Goal: Task Accomplishment & Management: Manage account settings

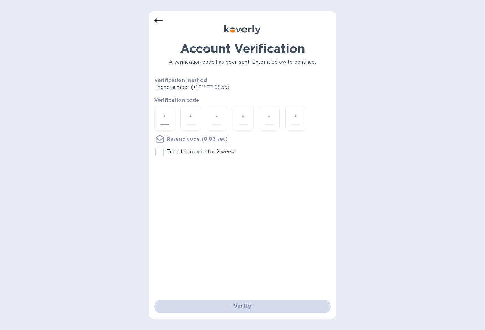
click at [169, 110] on div at bounding box center [164, 118] width 21 height 24
type input "9"
type input "4"
type input "8"
type input "1"
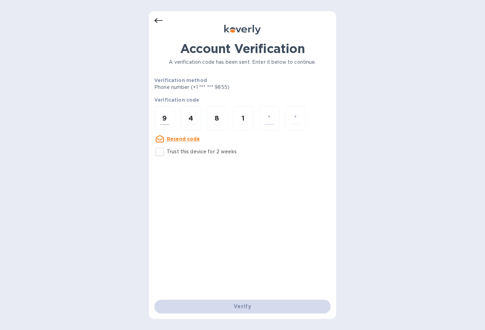
type input "8"
type input "7"
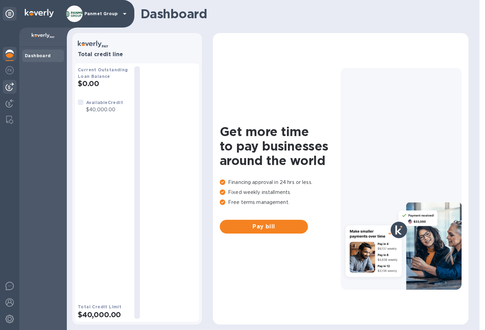
click at [12, 87] on img at bounding box center [10, 87] width 8 height 8
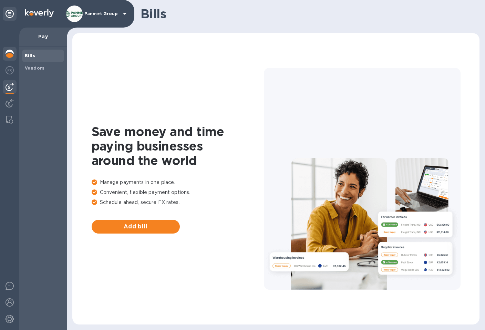
click at [13, 53] on img at bounding box center [10, 54] width 8 height 8
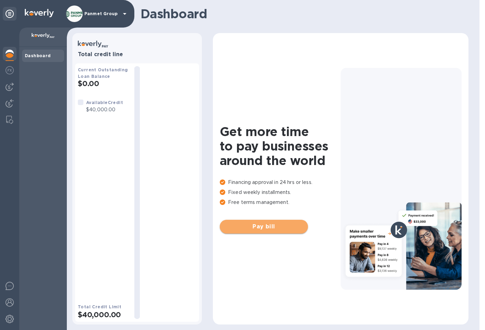
click at [264, 223] on span "Pay bill" at bounding box center [263, 227] width 77 height 8
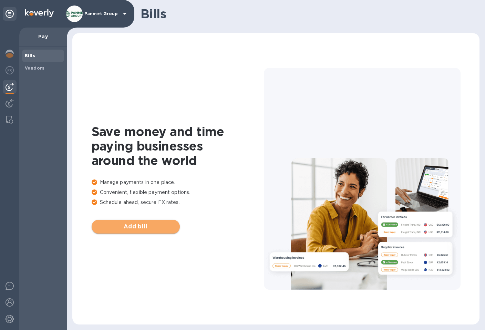
click at [135, 226] on span "Add bill" at bounding box center [135, 227] width 77 height 8
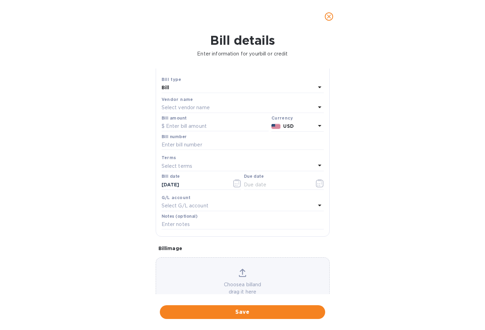
scroll to position [33, 0]
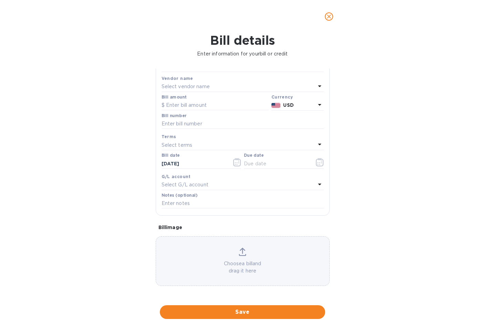
click at [250, 266] on p "Choose a bill and drag it here" at bounding box center [242, 267] width 173 height 14
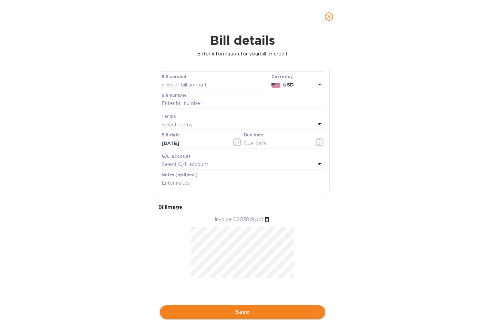
scroll to position [54, 0]
click at [263, 315] on span "Save" at bounding box center [242, 312] width 154 height 8
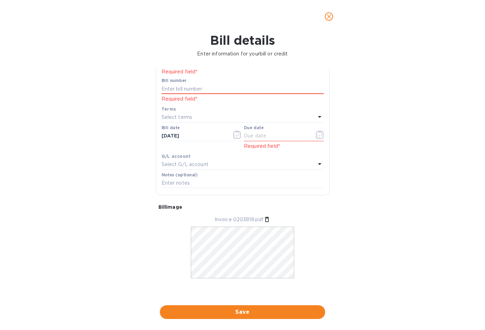
scroll to position [76, 0]
click at [240, 221] on p "Invoice 0203818.pdf" at bounding box center [239, 219] width 49 height 7
click at [186, 90] on input "text" at bounding box center [243, 89] width 162 height 10
paste input "0203818"
type input "0203818"
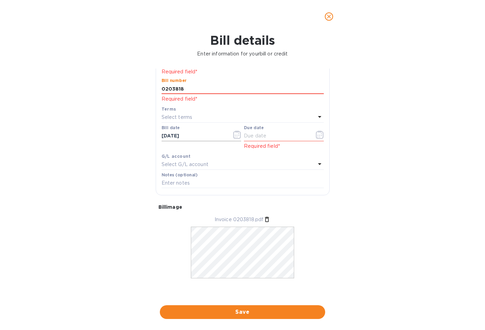
click at [189, 139] on input "[DATE]" at bounding box center [194, 136] width 65 height 10
click at [233, 136] on icon "button" at bounding box center [237, 135] width 8 height 8
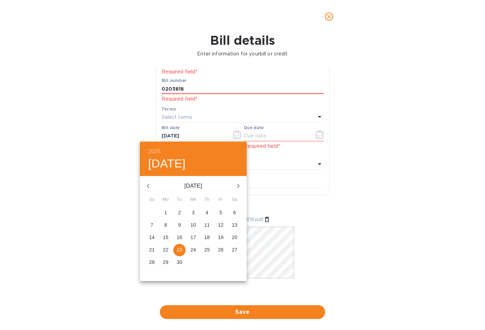
click at [208, 226] on p "11" at bounding box center [207, 225] width 6 height 7
type input "[DATE]"
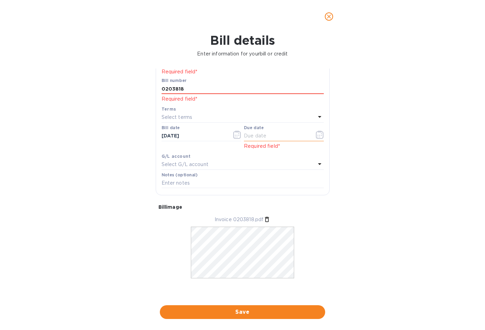
click at [299, 135] on input "text" at bounding box center [276, 136] width 65 height 10
click at [316, 136] on icon "button" at bounding box center [320, 135] width 8 height 8
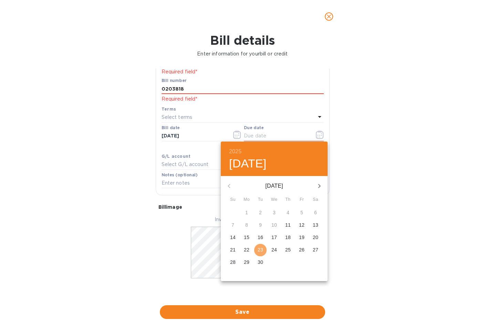
click at [262, 249] on p "23" at bounding box center [261, 249] width 6 height 7
type input "[DATE]"
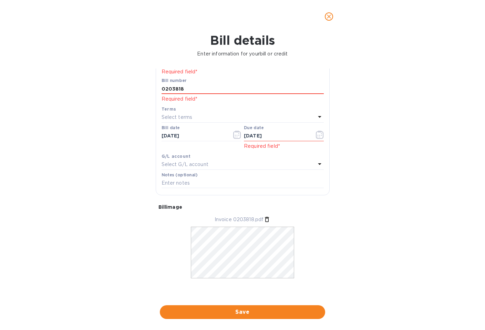
click at [354, 190] on div "Bill details Enter information for your bill or credit General information Save…" at bounding box center [242, 181] width 485 height 297
click at [388, 187] on div "Bill details Enter information for your bill or credit General information Save…" at bounding box center [242, 181] width 485 height 297
click at [206, 166] on p "Select G/L account" at bounding box center [185, 164] width 47 height 7
click at [366, 181] on div "Bill details Enter information for your bill or credit General information Save…" at bounding box center [242, 181] width 485 height 297
click at [357, 186] on div "Bill details Enter information for your bill or credit General information Save…" at bounding box center [242, 181] width 485 height 297
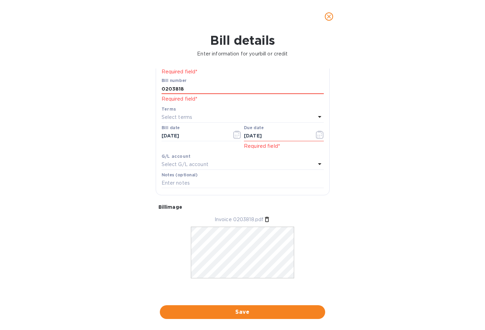
click at [318, 165] on icon at bounding box center [319, 164] width 3 height 2
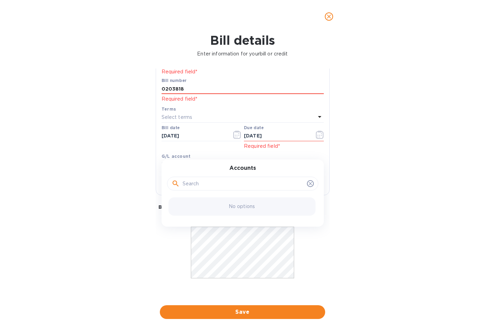
click at [349, 185] on div "Bill details Enter information for your bill or credit General information Save…" at bounding box center [242, 181] width 485 height 297
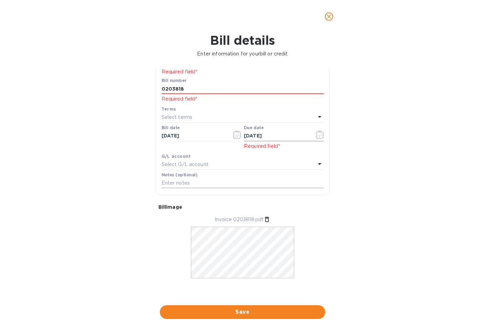
scroll to position [77, 0]
click at [317, 164] on icon at bounding box center [320, 163] width 8 height 8
click at [342, 188] on div "Bill details Enter information for your bill or credit General information Save…" at bounding box center [242, 181] width 485 height 297
click at [257, 309] on span "Save" at bounding box center [242, 312] width 154 height 8
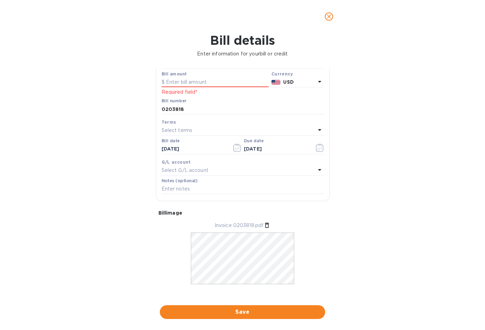
scroll to position [48, 0]
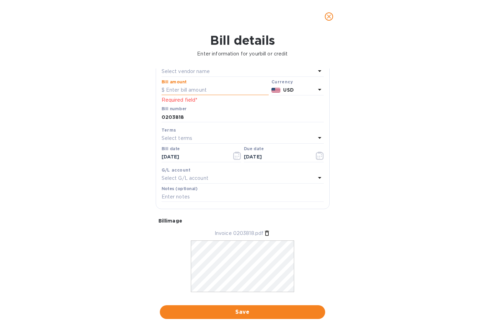
click at [196, 89] on input "text" at bounding box center [215, 90] width 107 height 10
type input "3,609.33"
click at [357, 132] on div "Bill details Enter information for your bill or credit General information Save…" at bounding box center [242, 181] width 485 height 297
click at [271, 310] on span "Save" at bounding box center [242, 312] width 154 height 8
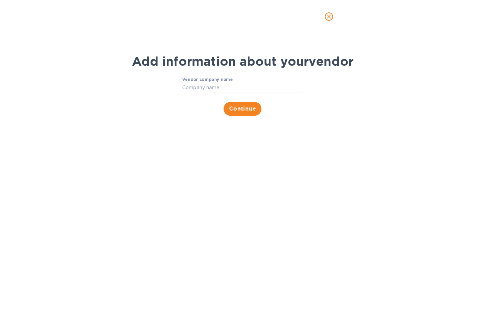
click at [185, 86] on input "Vendor company name" at bounding box center [242, 88] width 121 height 10
type input "Atlanta Customs Brokers & International Freight Forwarders"
click at [242, 109] on span "Continue" at bounding box center [242, 109] width 27 height 8
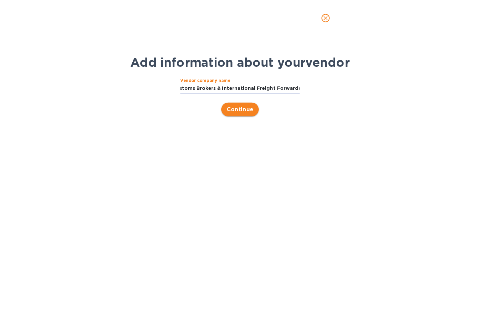
scroll to position [0, 0]
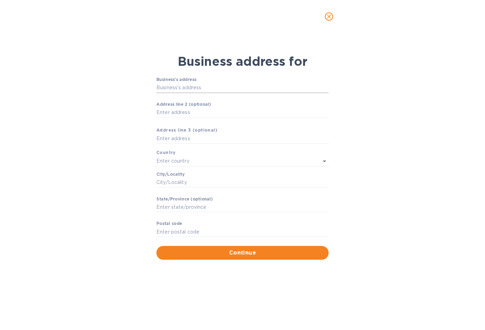
click at [217, 89] on input "Business’s аddress" at bounding box center [242, 88] width 172 height 10
paste input "[STREET_ADDRESS]"
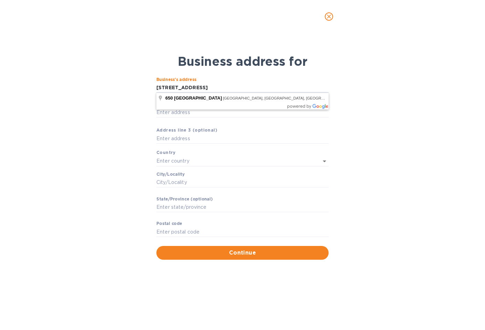
type input "[STREET_ADDRESS]"
click at [190, 113] on input "Аddress line 2 (optional)" at bounding box center [242, 113] width 172 height 10
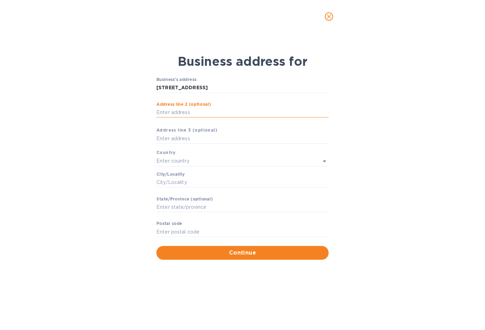
paste input "Suite 104"
type input "Suite 104"
click at [187, 140] on input "text" at bounding box center [242, 139] width 172 height 10
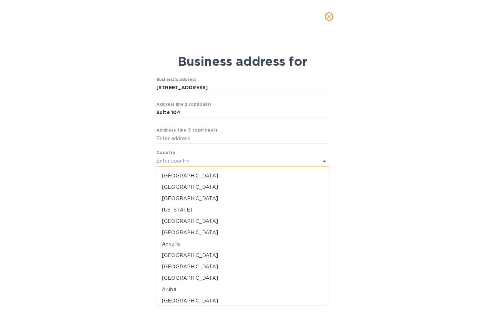
click at [183, 162] on input "text" at bounding box center [232, 161] width 153 height 10
click at [173, 175] on p "[GEOGRAPHIC_DATA]" at bounding box center [242, 175] width 161 height 7
type input "[GEOGRAPHIC_DATA]"
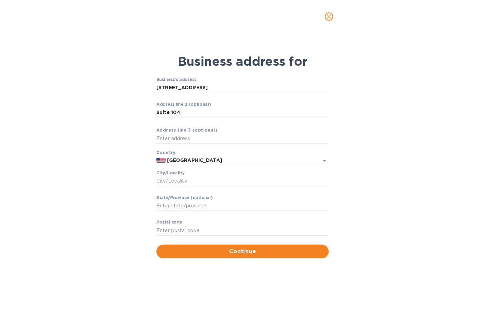
drag, startPoint x: 121, startPoint y: 155, endPoint x: 126, endPoint y: 155, distance: 4.9
click at [123, 155] on div "Business’s аddress [STREET_ADDRESS] ​ Аddress line 2 (optional) Suite 104 ​ Аdd…" at bounding box center [242, 168] width 318 height 190
click at [177, 182] on input "Сity/Locаlity" at bounding box center [242, 181] width 172 height 10
type input "a"
type input "[GEOGRAPHIC_DATA]"
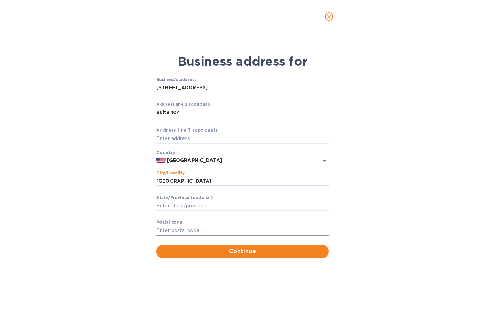
click at [181, 229] on input "Pоstal cоde" at bounding box center [242, 230] width 172 height 10
paste input "30349"
type input "30349"
drag, startPoint x: 139, startPoint y: 216, endPoint x: 179, endPoint y: 205, distance: 41.5
click at [139, 216] on div "Business’s аddress [STREET_ADDRESS] ​ Аddress line 2 (optional) Suite 104 ​ Аdd…" at bounding box center [242, 168] width 318 height 190
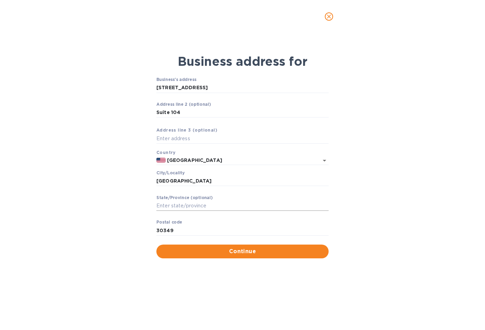
click at [177, 203] on input "Stаte/Province (optional)" at bounding box center [242, 206] width 172 height 10
type input "[US_STATE]"
click at [423, 262] on div "Business address for Business’s аddress [STREET_ADDRESS] ​ Аddress line 2 (opti…" at bounding box center [242, 181] width 485 height 297
click at [291, 254] on span "Continue" at bounding box center [242, 251] width 161 height 8
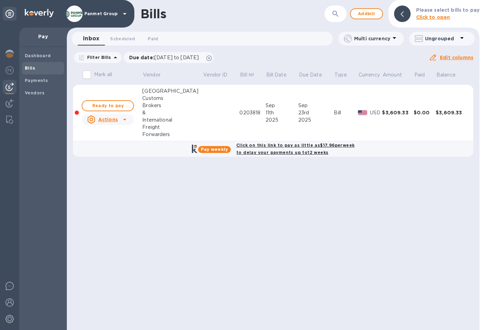
click at [177, 210] on div "Bills ​ Add bill Please select bills to pay Click to open Inbox 0 Scheduled 0 P…" at bounding box center [273, 165] width 413 height 330
click at [124, 121] on icon at bounding box center [125, 119] width 8 height 8
click at [206, 224] on div at bounding box center [242, 165] width 485 height 330
click at [111, 106] on span "Ready to pay" at bounding box center [108, 106] width 40 height 8
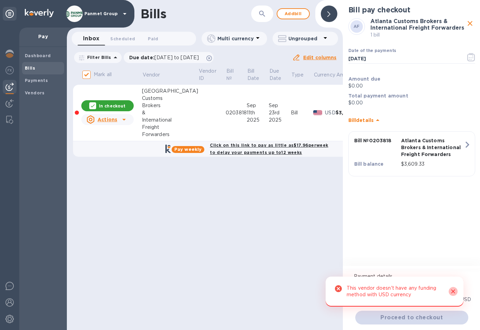
click at [454, 291] on icon "Close" at bounding box center [453, 291] width 7 height 7
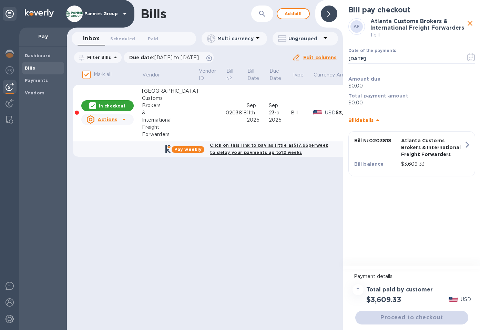
click at [473, 22] on icon "close" at bounding box center [470, 23] width 8 height 8
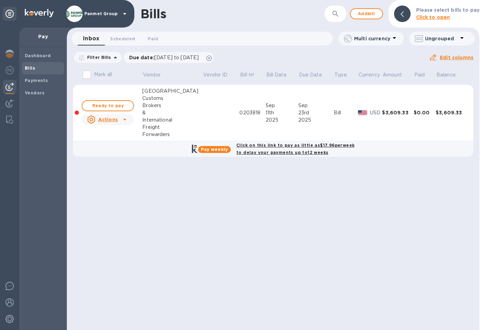
click at [217, 151] on b "Pay weekly" at bounding box center [214, 149] width 27 height 5
checkbox input "true"
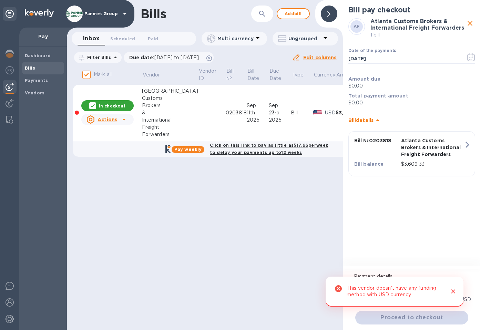
click at [359, 86] on p "$0.00" at bounding box center [411, 85] width 127 height 7
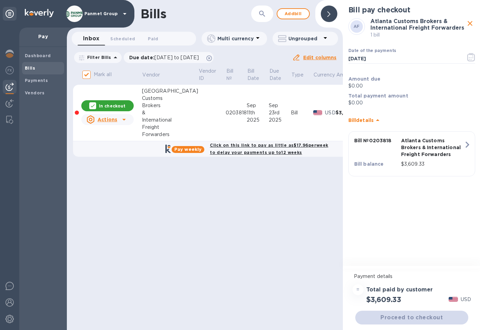
click at [453, 291] on div "= Total paid by customer $3,609.33 USD" at bounding box center [411, 294] width 121 height 22
drag, startPoint x: 440, startPoint y: 319, endPoint x: 430, endPoint y: 312, distance: 12.5
click at [438, 318] on div "Proceed to checkout" at bounding box center [412, 317] width 116 height 17
click at [363, 90] on div "Amount due $0.00" at bounding box center [412, 82] width 130 height 17
click at [356, 86] on p "$0.00" at bounding box center [411, 85] width 127 height 7
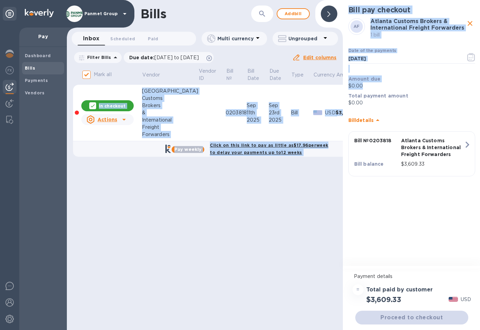
drag, startPoint x: 365, startPoint y: 86, endPoint x: 334, endPoint y: 84, distance: 31.7
click at [334, 84] on div "Bills ​ Add bill Inbox 0 Scheduled 0 Paid 0 Multi currency Ungrouped Filter Bil…" at bounding box center [274, 165] width 414 height 330
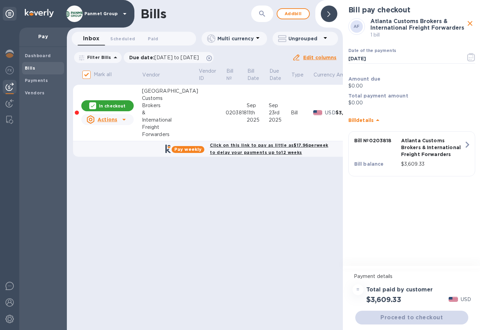
click at [375, 104] on p "$0.00" at bounding box center [411, 102] width 127 height 7
click at [372, 120] on b "Bill details" at bounding box center [360, 121] width 25 height 6
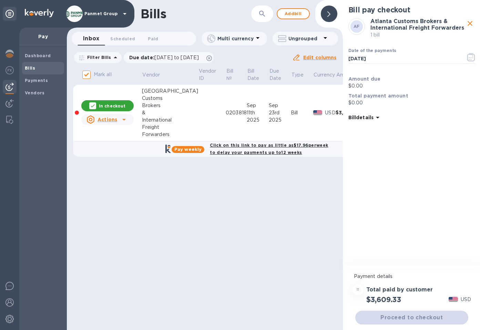
click at [374, 118] on b "Bill details" at bounding box center [360, 118] width 25 height 6
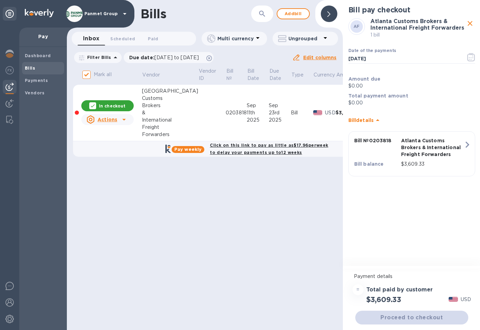
click at [418, 145] on p "Atlanta Customs Brokers & International Freight Forwarders" at bounding box center [432, 147] width 63 height 21
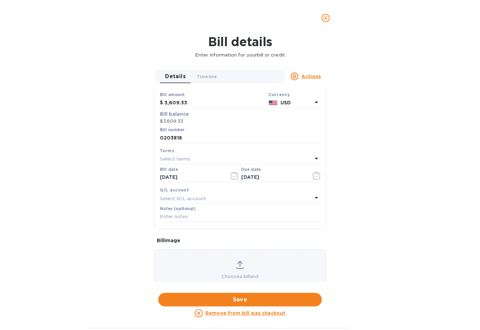
scroll to position [78, 0]
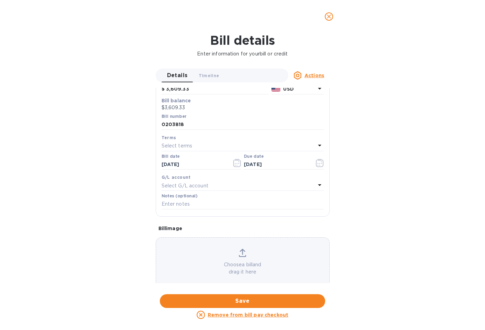
drag, startPoint x: 261, startPoint y: 299, endPoint x: 379, endPoint y: 257, distance: 125.8
click at [261, 299] on span "Save" at bounding box center [242, 301] width 154 height 8
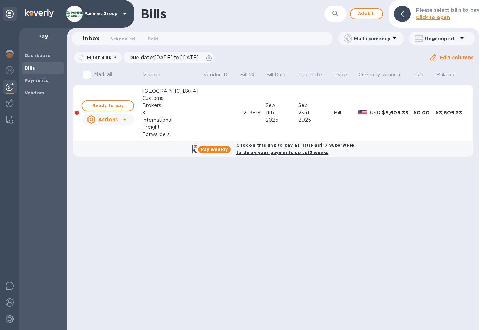
click at [248, 146] on b "Click on this link to pay as little as $17.96 per week to delay your payments u…" at bounding box center [295, 149] width 118 height 12
checkbox input "true"
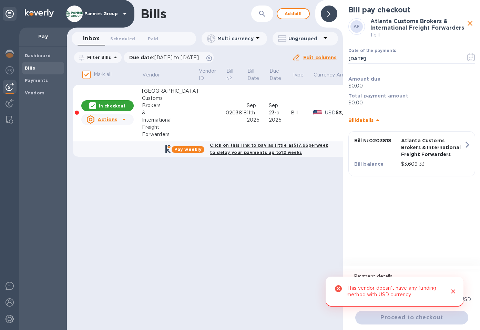
scroll to position [1, 0]
click at [453, 292] on icon "Close" at bounding box center [453, 291] width 7 height 7
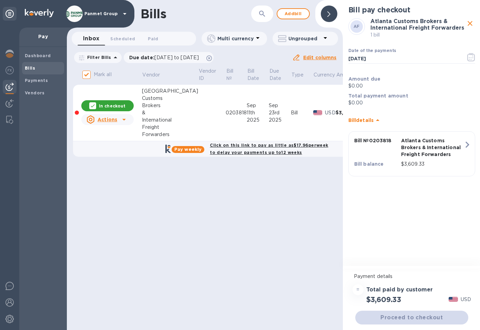
scroll to position [5, 0]
click at [416, 317] on div "Proceed to checkout" at bounding box center [412, 317] width 116 height 17
click at [356, 284] on div "=" at bounding box center [358, 289] width 11 height 11
click at [422, 314] on div "Proceed to checkout" at bounding box center [412, 317] width 116 height 17
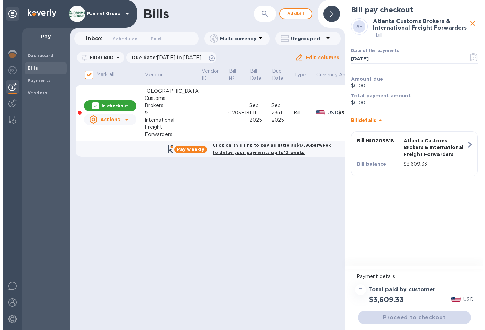
scroll to position [0, 0]
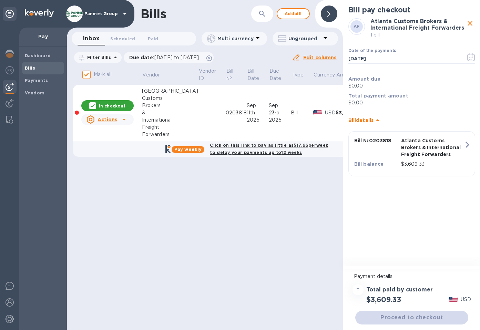
click at [469, 145] on icon "button" at bounding box center [468, 145] width 4 height 6
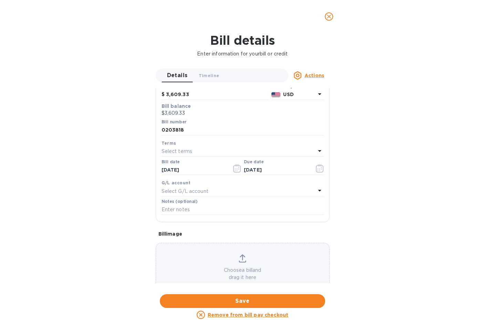
scroll to position [82, 0]
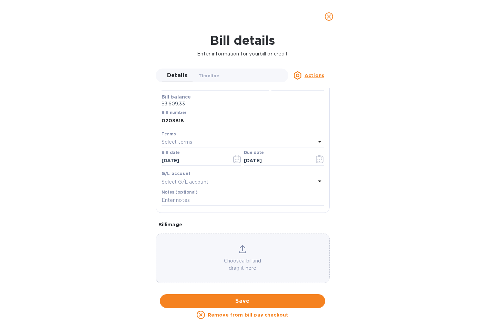
click at [314, 76] on u "Actions" at bounding box center [315, 76] width 20 height 6
click at [404, 134] on div at bounding box center [242, 165] width 485 height 330
click at [328, 16] on icon "close" at bounding box center [329, 16] width 7 height 7
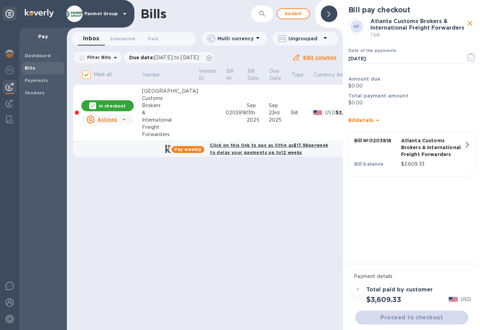
click at [185, 208] on div "Bills ​ Add bill Inbox 0 Scheduled 0 Paid 0 Multi currency Ungrouped Filter Bil…" at bounding box center [205, 165] width 276 height 330
click at [10, 71] on img at bounding box center [10, 70] width 8 height 8
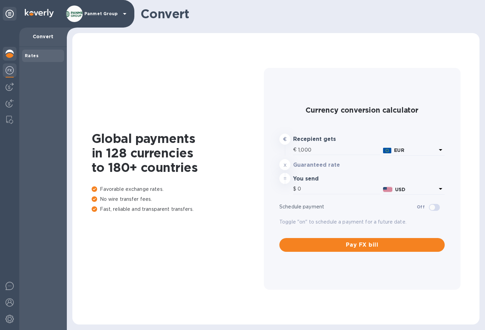
click at [12, 49] on div at bounding box center [10, 54] width 14 height 15
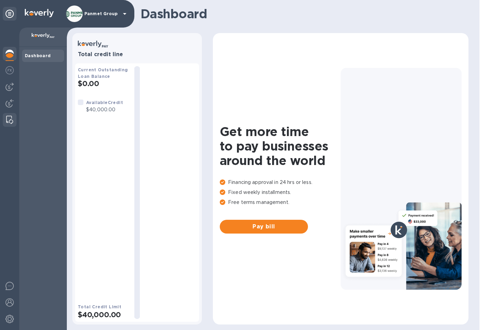
click at [7, 121] on img at bounding box center [9, 120] width 7 height 8
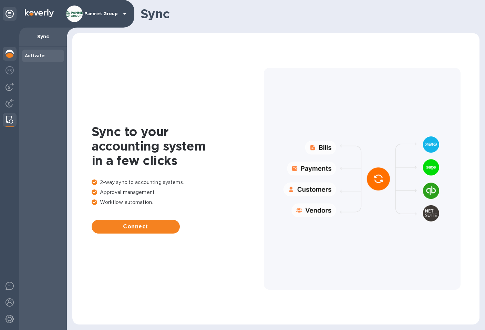
click at [7, 54] on img at bounding box center [10, 54] width 8 height 8
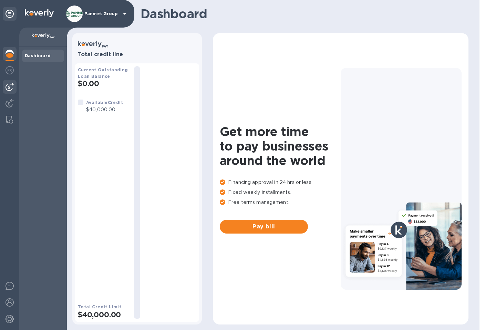
click at [10, 90] on img at bounding box center [10, 87] width 8 height 8
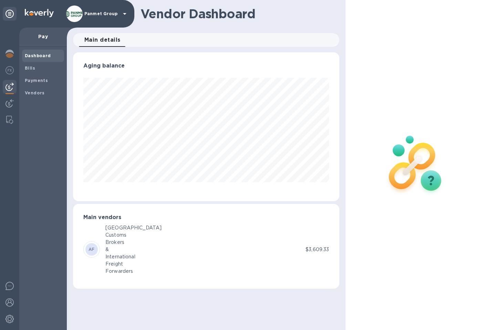
scroll to position [149, 266]
click at [10, 72] on img at bounding box center [10, 70] width 8 height 8
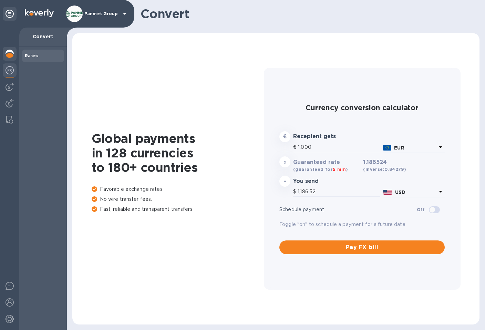
click at [10, 51] on img at bounding box center [10, 54] width 8 height 8
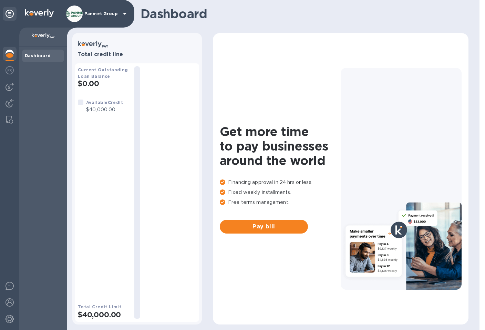
click at [83, 103] on div at bounding box center [81, 103] width 6 height 6
click at [81, 102] on div at bounding box center [81, 103] width 6 height 6
click at [7, 69] on img at bounding box center [10, 70] width 8 height 8
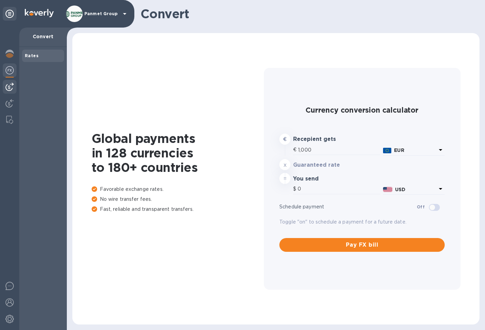
type input "1,186.52"
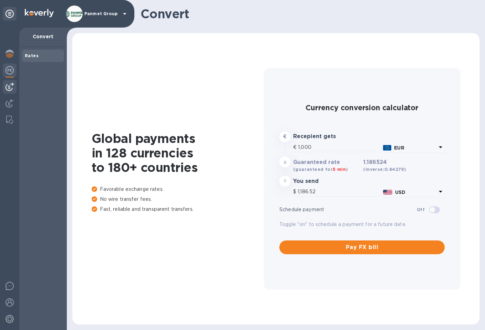
click at [10, 84] on img at bounding box center [10, 87] width 8 height 8
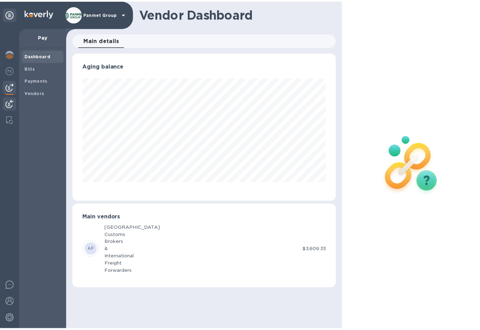
scroll to position [149, 266]
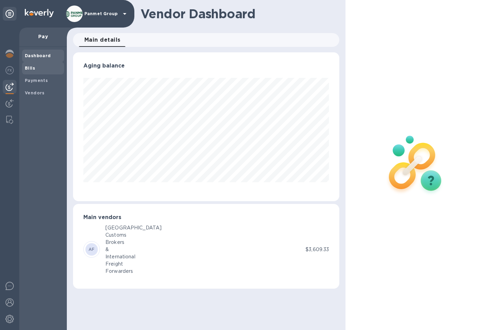
click at [33, 69] on b "Bills" at bounding box center [30, 67] width 10 height 5
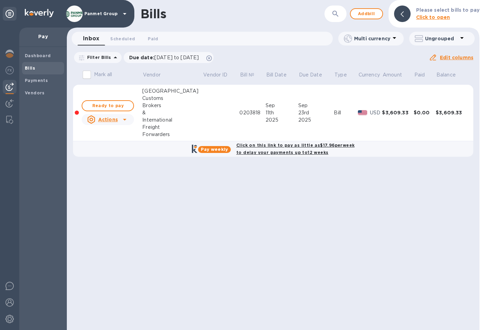
click at [329, 146] on b "Click on this link to pay as little as $17.96 per week to delay your payments u…" at bounding box center [295, 149] width 118 height 12
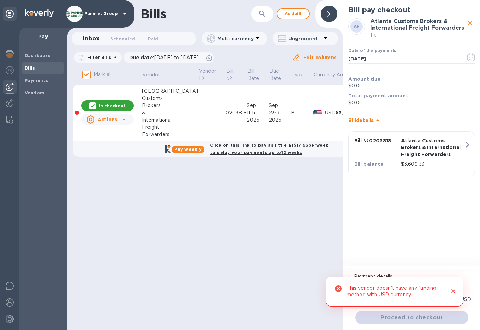
click at [455, 292] on icon "Close" at bounding box center [453, 291] width 7 height 7
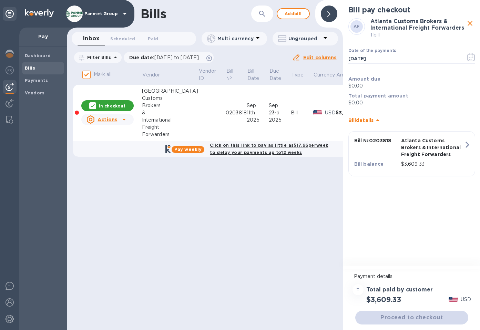
click at [361, 81] on b "Amount due" at bounding box center [364, 79] width 32 height 6
click at [360, 286] on div "=" at bounding box center [358, 289] width 11 height 11
click at [358, 285] on div "=" at bounding box center [358, 289] width 11 height 11
click at [408, 312] on div "Proceed to checkout" at bounding box center [412, 317] width 116 height 17
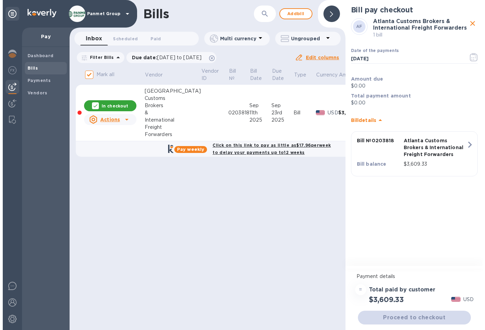
scroll to position [0, 0]
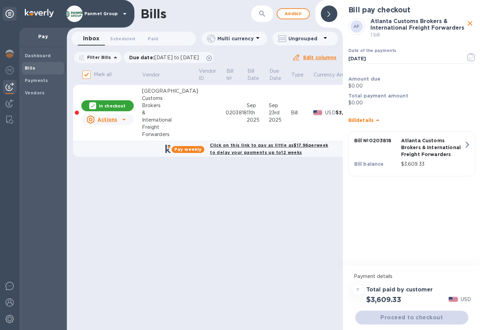
click at [240, 222] on div "Bills ​ Add bill Inbox 0 Scheduled 0 Paid 0 Multi currency Ungrouped Filter Bil…" at bounding box center [205, 165] width 276 height 330
click at [225, 148] on div "Click on this link to pay as little as $17.96 per week to delay your payments u…" at bounding box center [268, 148] width 121 height 17
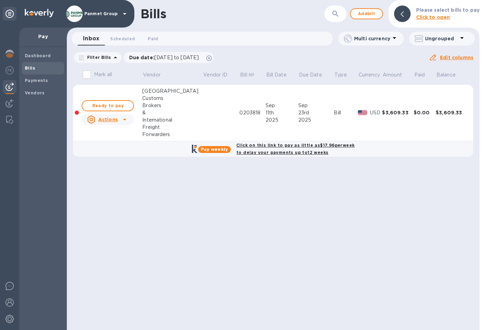
checkbox input "true"
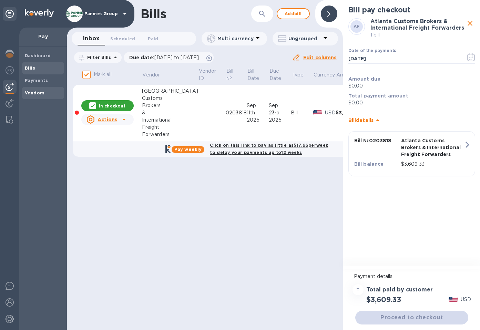
click at [34, 92] on b "Vendors" at bounding box center [35, 92] width 20 height 5
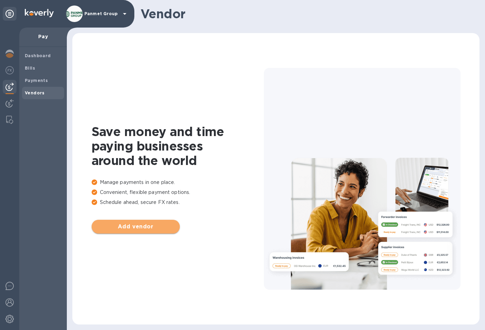
click at [152, 226] on span "Add vendor" at bounding box center [135, 227] width 77 height 8
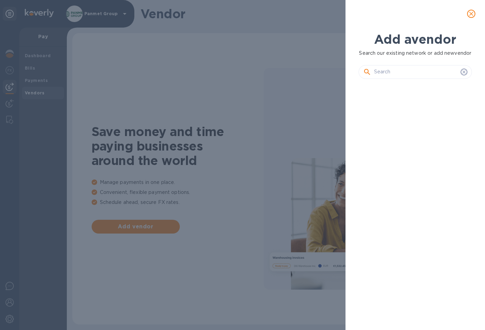
scroll to position [215, 116]
click at [410, 77] on input "text" at bounding box center [416, 72] width 84 height 10
paste input "Atlanta Customs Brokers & International Freight Forwarders"
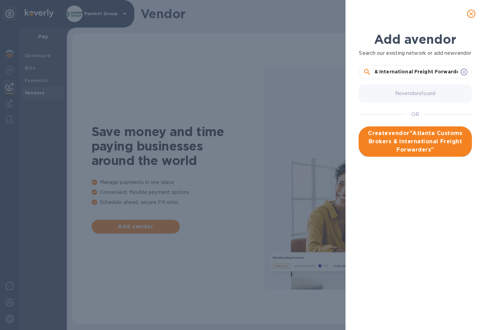
type input "Atlanta Customs Brokers & International Freight Forwarders"
click at [407, 148] on span "Create vendor " Atlanta Customs Brokers & International Freight Forwarders "" at bounding box center [415, 141] width 102 height 25
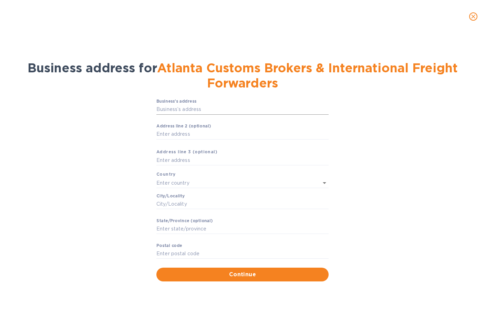
click at [180, 110] on input "Business’s аddress" at bounding box center [242, 109] width 172 height 10
paste input "[STREET_ADDRESS]"
type input "[STREET_ADDRESS]"
drag, startPoint x: 205, startPoint y: 118, endPoint x: 290, endPoint y: 142, distance: 89.1
type input "[GEOGRAPHIC_DATA]"
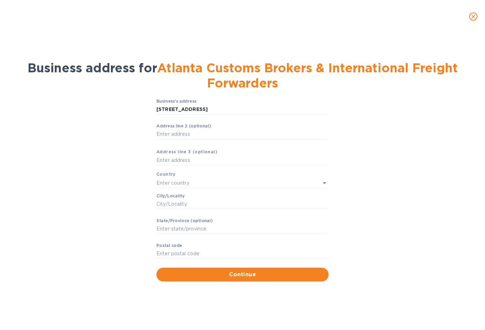
type input "[GEOGRAPHIC_DATA]"
type input "GA"
type input "30349"
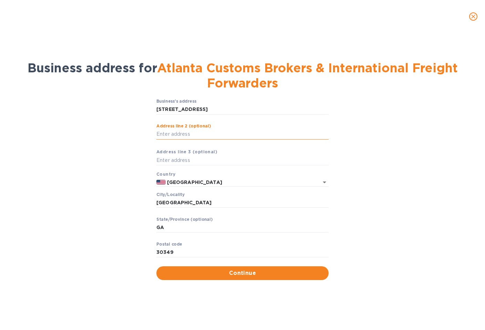
click at [184, 133] on input "Аddress line 2 (optional)" at bounding box center [242, 134] width 172 height 10
type input "Suite 104"
click at [255, 272] on span "Continue" at bounding box center [242, 273] width 161 height 8
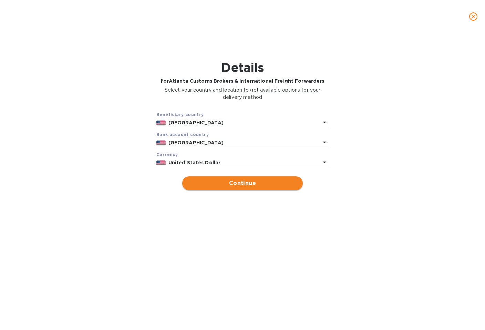
click at [243, 184] on span "Continue" at bounding box center [243, 183] width 110 height 8
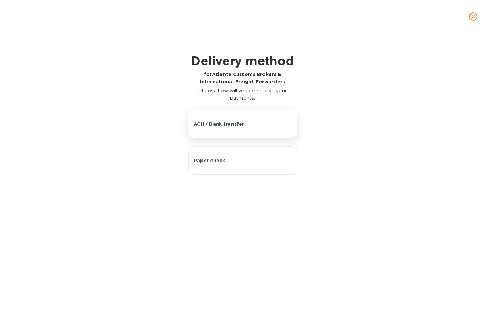
click at [240, 123] on p "ACH / Bank transfer" at bounding box center [219, 124] width 51 height 7
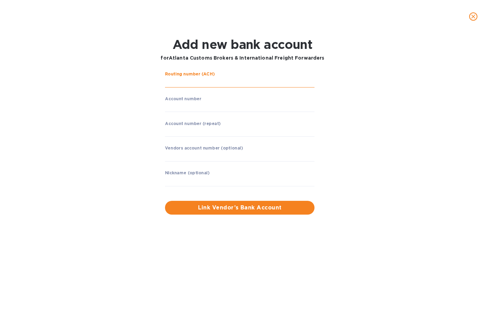
click at [194, 80] on input "string" at bounding box center [240, 82] width 150 height 10
click at [206, 87] on input "string" at bounding box center [240, 82] width 150 height 10
click at [203, 84] on input "string" at bounding box center [240, 82] width 150 height 10
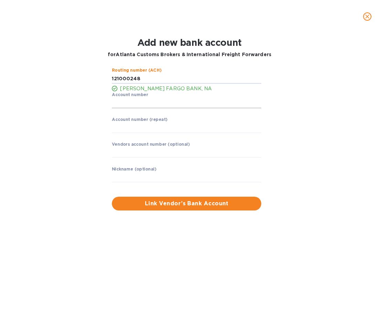
type input "121000248"
click at [143, 101] on input "string" at bounding box center [187, 103] width 150 height 10
click at [139, 104] on input "string" at bounding box center [187, 103] width 150 height 10
type input "2000036593673"
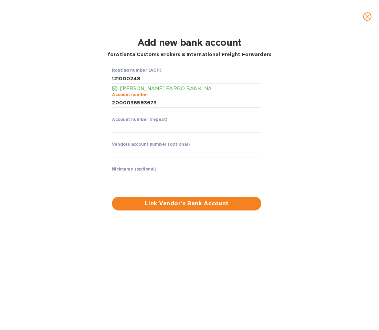
click at [139, 126] on input "string" at bounding box center [187, 128] width 150 height 10
click at [126, 123] on input "string" at bounding box center [187, 128] width 150 height 10
type input "2000036593673"
click at [86, 159] on div "Routing number (ACH) [PERSON_NAME] FARGO BANK, NA Account number ​ Account numb…" at bounding box center [189, 139] width 241 height 151
click at [129, 155] on input "text" at bounding box center [187, 152] width 150 height 10
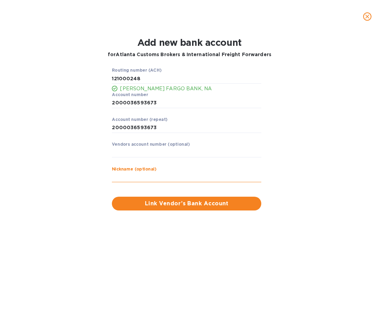
click at [149, 177] on input "text" at bounding box center [187, 177] width 150 height 10
type input "ACB"
drag, startPoint x: 215, startPoint y: 234, endPoint x: 212, endPoint y: 213, distance: 20.9
click at [215, 234] on div "Add new bank account for Atlanta Customs Brokers & International Freight Forwar…" at bounding box center [189, 181] width 379 height 297
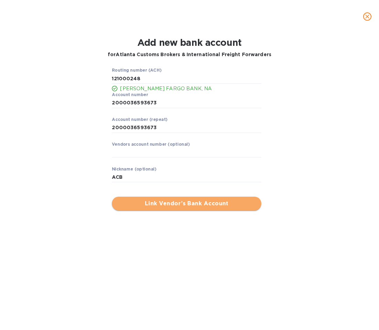
click at [206, 199] on button "Link Vendor’s Bank Account" at bounding box center [187, 204] width 150 height 14
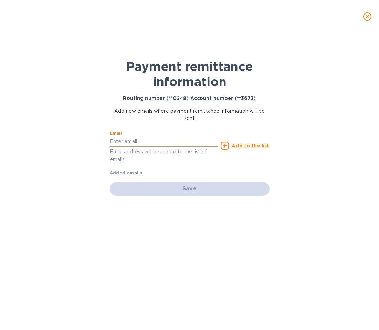
click at [114, 140] on input "text" at bounding box center [164, 141] width 109 height 10
type input "[EMAIL_ADDRESS][DOMAIN_NAME]"
click at [60, 148] on div "Payment remittance information Routing number (**0248) Account number (**3673) …" at bounding box center [189, 181] width 379 height 297
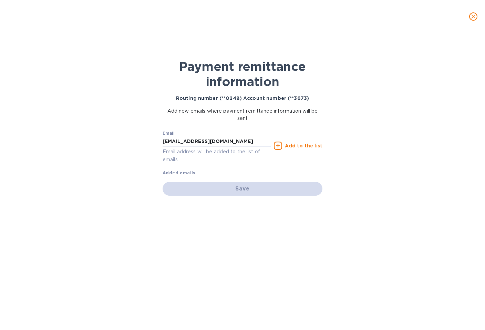
click at [288, 146] on u "Add to the list" at bounding box center [304, 146] width 38 height 6
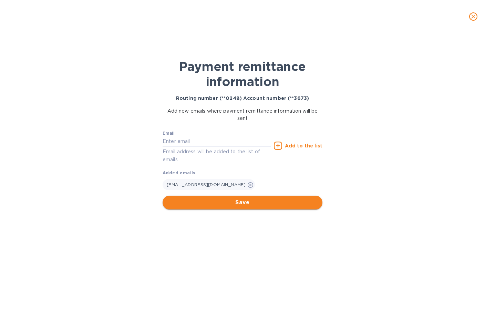
click at [237, 206] on button "Save" at bounding box center [243, 203] width 160 height 14
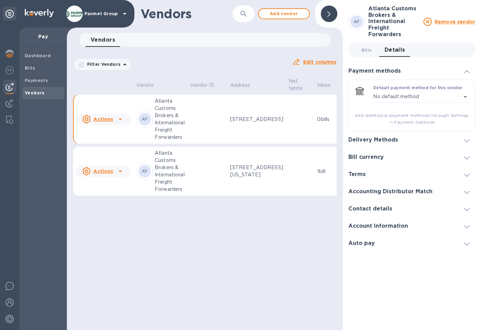
click at [257, 241] on div "Vendors ​ Add vendor Vendors 0 Filter Vendors Auto pay: All Edit columns Vendor…" at bounding box center [205, 165] width 276 height 330
click at [330, 15] on div at bounding box center [329, 14] width 17 height 17
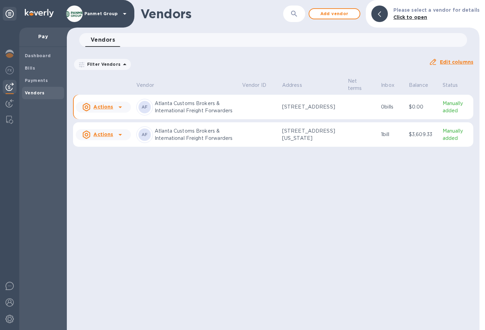
click at [263, 147] on td at bounding box center [259, 134] width 40 height 25
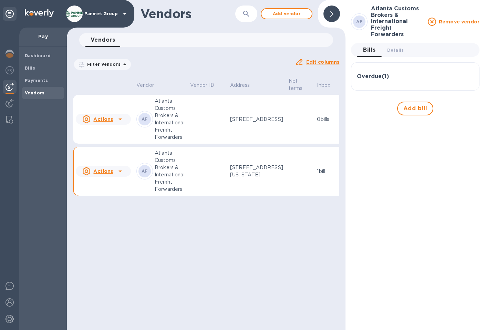
click at [385, 73] on h3 "Overdue ( 1 )" at bounding box center [373, 76] width 32 height 7
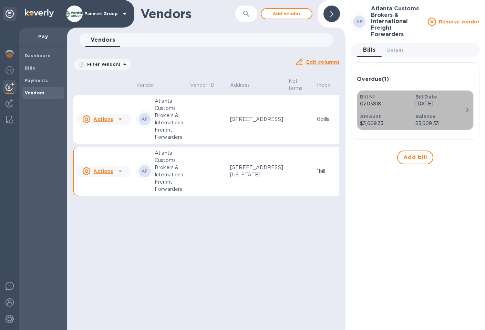
click at [460, 102] on div "Bill Date [DATE]" at bounding box center [440, 101] width 55 height 20
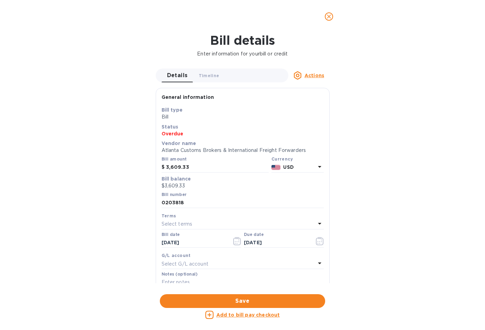
click at [313, 76] on u "Actions" at bounding box center [315, 76] width 20 height 6
click at [343, 20] on div at bounding box center [242, 165] width 485 height 330
click at [333, 18] on span "close" at bounding box center [329, 16] width 8 height 8
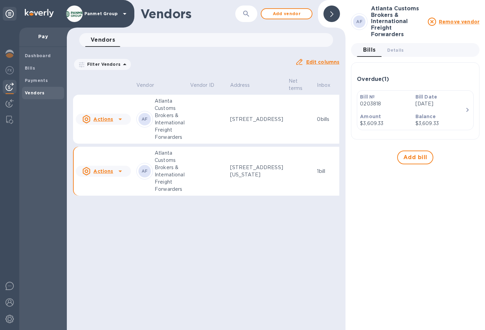
click at [306, 231] on div "Vendors ​ Add vendor Vendors 0 Filter Vendors Auto pay: All Edit columns Vendor…" at bounding box center [206, 165] width 279 height 330
drag, startPoint x: 332, startPoint y: 12, endPoint x: 338, endPoint y: 13, distance: 6.4
click at [332, 12] on icon at bounding box center [331, 14] width 3 height 6
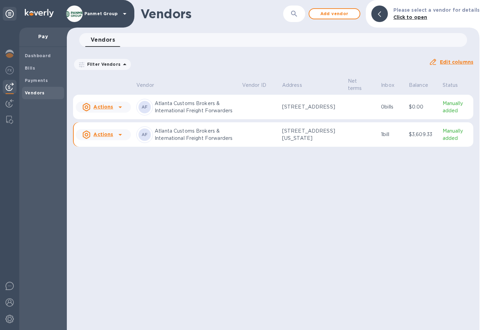
click at [288, 116] on td "[STREET_ADDRESS]" at bounding box center [312, 107] width 66 height 25
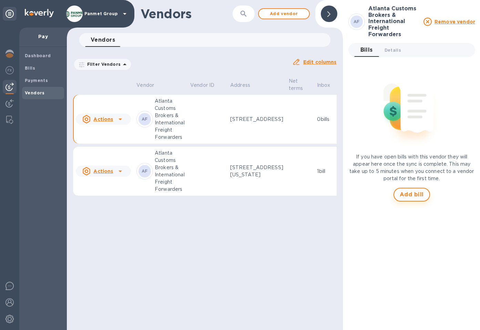
click at [417, 195] on span "Add bill" at bounding box center [412, 195] width 24 height 8
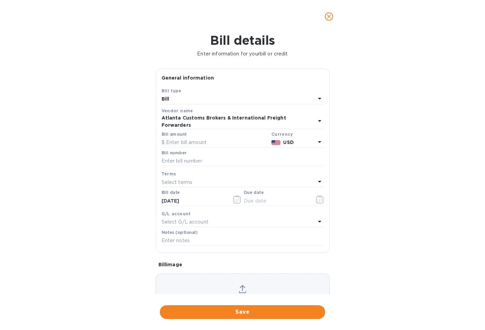
click at [175, 99] on div "Bill" at bounding box center [239, 99] width 154 height 10
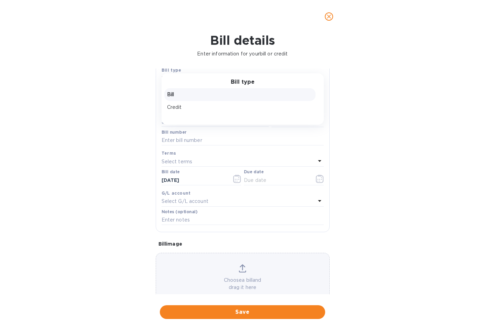
scroll to position [33, 0]
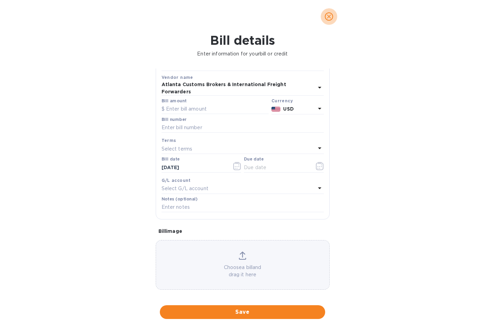
click at [334, 15] on button "close" at bounding box center [329, 16] width 17 height 17
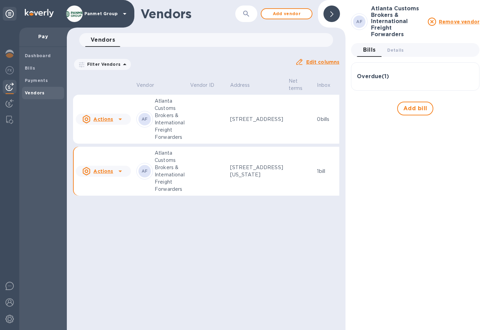
click at [268, 178] on td "[STREET_ADDRESS][US_STATE]" at bounding box center [256, 171] width 59 height 49
click at [336, 13] on div at bounding box center [332, 14] width 17 height 17
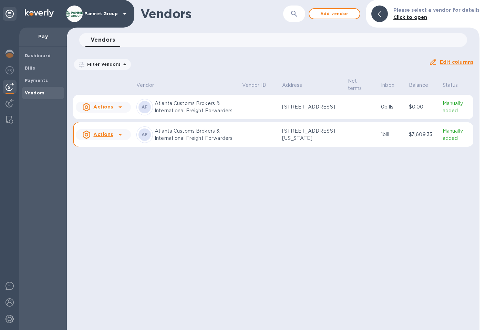
click at [118, 139] on icon at bounding box center [120, 135] width 8 height 8
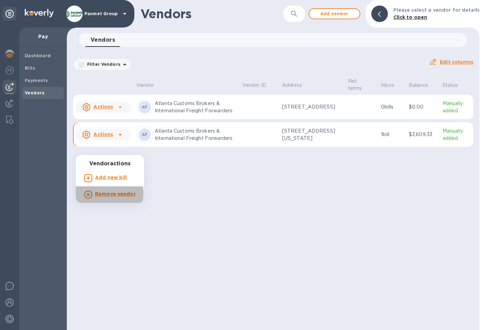
click at [107, 194] on b "Remove vendor" at bounding box center [115, 194] width 41 height 6
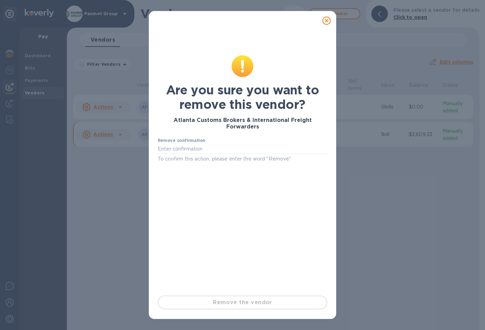
drag, startPoint x: 325, startPoint y: 19, endPoint x: 233, endPoint y: 125, distance: 140.2
click at [325, 19] on icon at bounding box center [327, 21] width 8 height 8
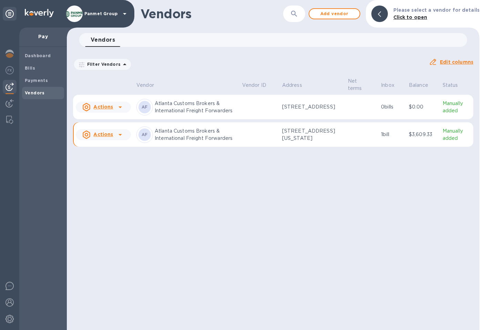
click at [105, 137] on u "Actions" at bounding box center [103, 135] width 20 height 6
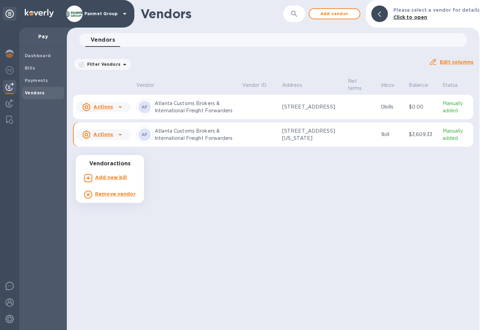
click at [223, 190] on div at bounding box center [242, 165] width 485 height 330
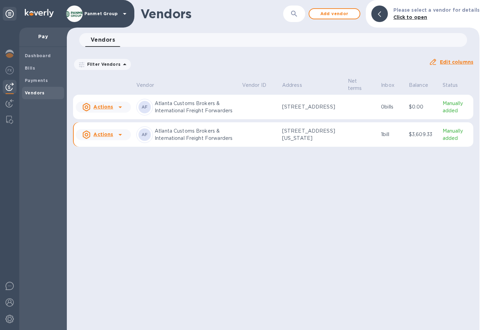
click at [194, 114] on p "Atlanta Customs Brokers & International Freight Forwarders" at bounding box center [196, 107] width 82 height 14
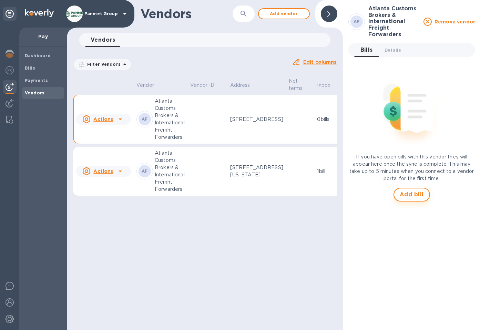
click at [409, 193] on span "Add bill" at bounding box center [412, 195] width 24 height 8
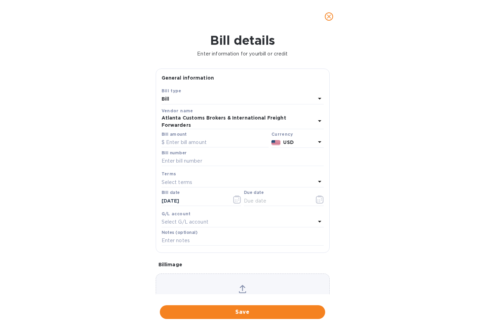
click at [182, 101] on div "Bill" at bounding box center [239, 99] width 154 height 10
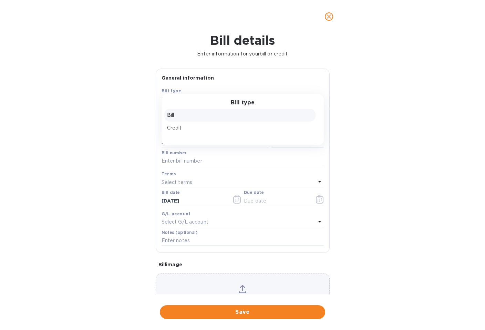
click at [112, 91] on div "Bill details Enter information for your bill or credit General information Save…" at bounding box center [242, 181] width 485 height 297
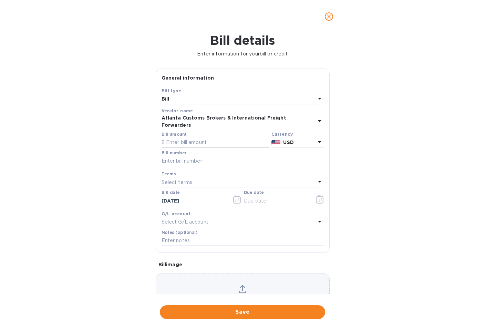
scroll to position [1, 0]
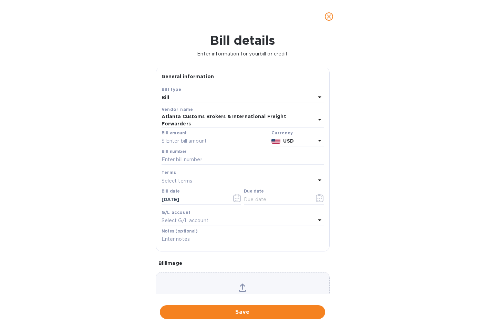
click at [194, 136] on input "text" at bounding box center [215, 141] width 107 height 10
type input "3,609.33"
click at [208, 156] on input "text" at bounding box center [243, 160] width 162 height 10
paste input "0203818"
type input "Invoice 0203818"
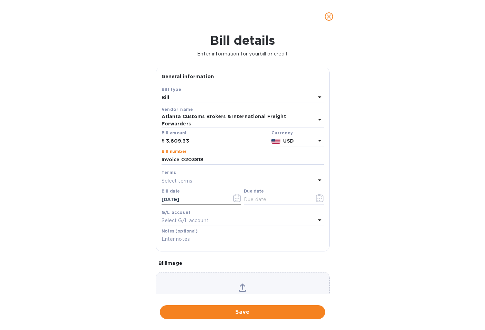
click at [206, 196] on input "[DATE]" at bounding box center [194, 199] width 65 height 10
click at [237, 196] on icon "button" at bounding box center [237, 198] width 8 height 8
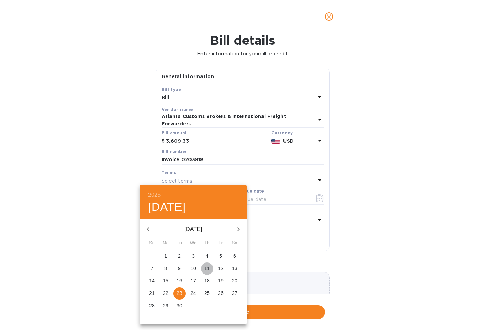
click at [207, 270] on p "11" at bounding box center [207, 268] width 6 height 7
type input "[DATE]"
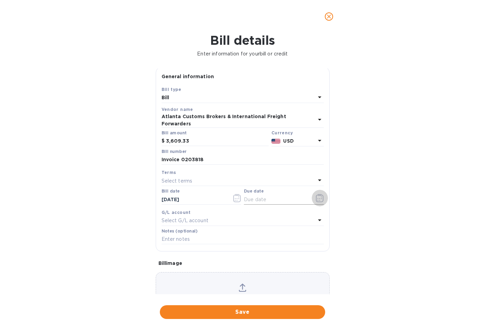
click at [319, 194] on icon "button" at bounding box center [320, 198] width 8 height 8
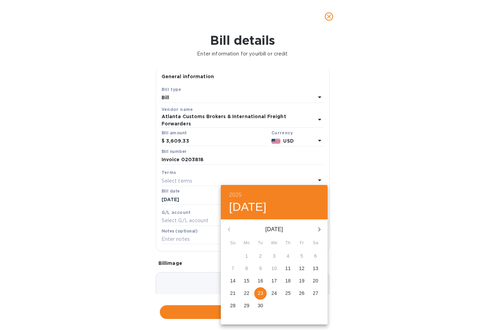
click at [260, 292] on p "23" at bounding box center [261, 293] width 6 height 7
type input "[DATE]"
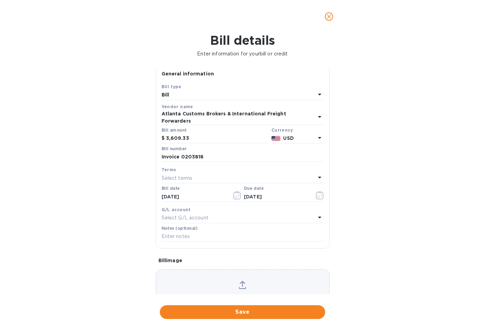
scroll to position [33, 0]
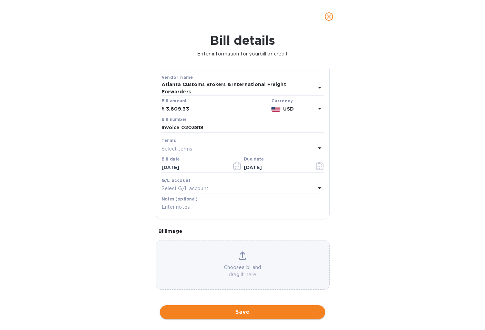
click at [255, 314] on span "Save" at bounding box center [242, 312] width 154 height 8
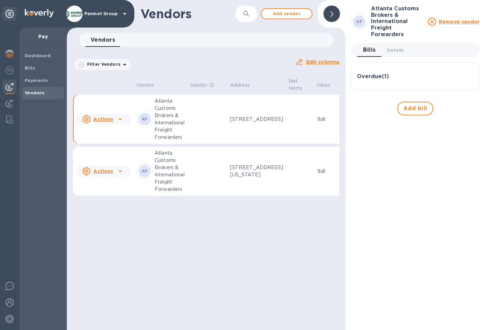
click at [335, 12] on div at bounding box center [332, 14] width 17 height 17
click at [336, 14] on div at bounding box center [332, 14] width 17 height 17
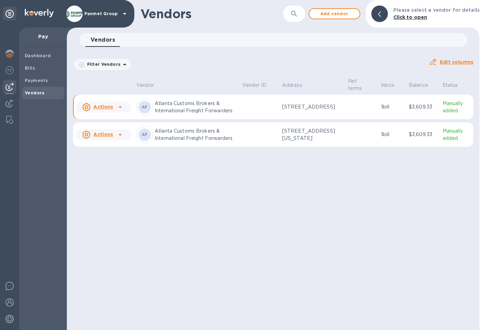
click at [306, 111] on p "[STREET_ADDRESS]" at bounding box center [312, 106] width 60 height 7
click at [120, 111] on icon at bounding box center [120, 107] width 8 height 8
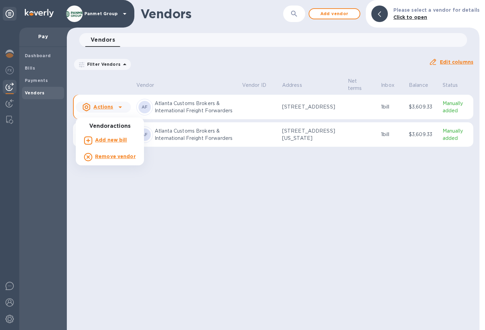
drag, startPoint x: 182, startPoint y: 122, endPoint x: 166, endPoint y: 114, distance: 16.8
click at [182, 122] on div at bounding box center [242, 165] width 485 height 330
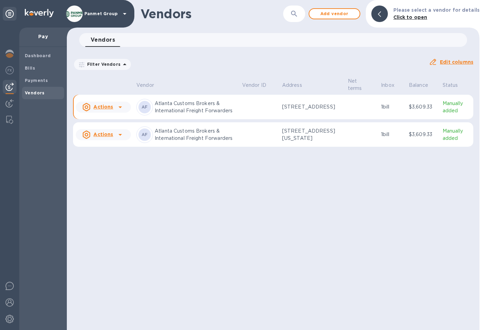
click at [160, 111] on p "Atlanta Customs Brokers & International Freight Forwarders" at bounding box center [196, 107] width 82 height 14
click at [274, 119] on td at bounding box center [259, 107] width 40 height 25
click at [34, 68] on b "Bills" at bounding box center [30, 67] width 10 height 5
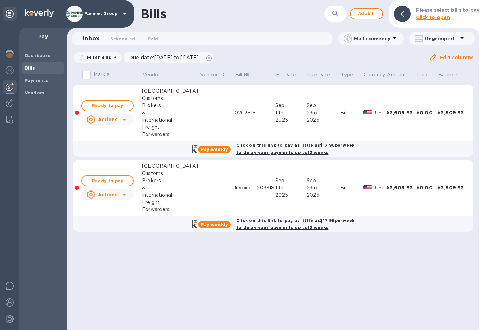
click at [307, 197] on div "2025" at bounding box center [324, 195] width 34 height 7
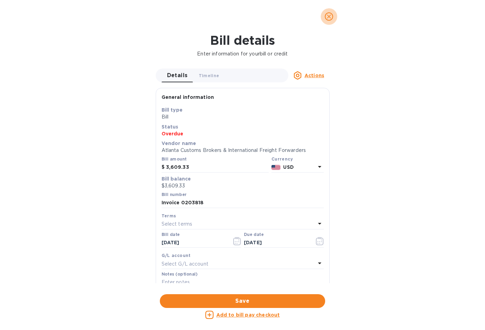
click at [329, 18] on icon "close" at bounding box center [329, 16] width 7 height 7
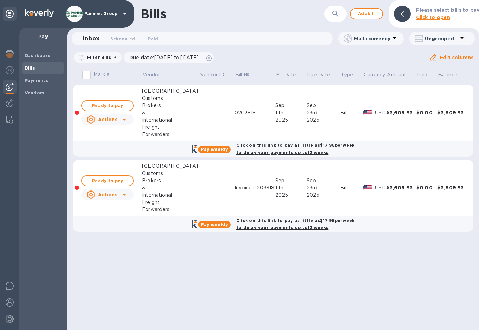
click at [265, 221] on b "Click on this link to pay as little as $17.96 per week to delay your payments u…" at bounding box center [295, 224] width 118 height 12
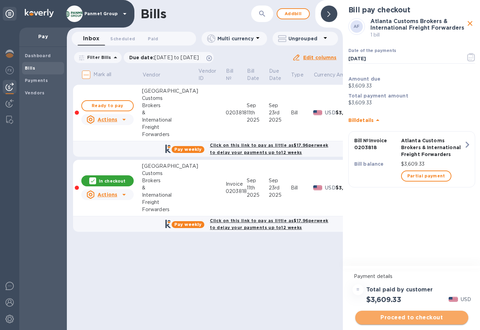
click at [417, 319] on span "Proceed to checkout" at bounding box center [412, 318] width 102 height 8
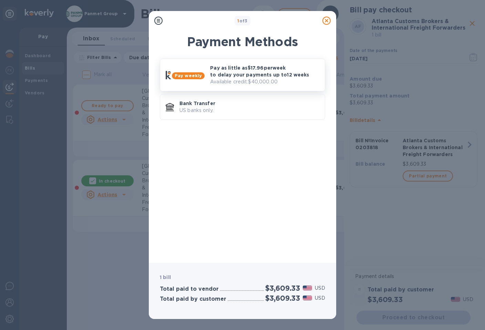
click at [247, 79] on p "Available credit: $40,000.00" at bounding box center [264, 81] width 109 height 7
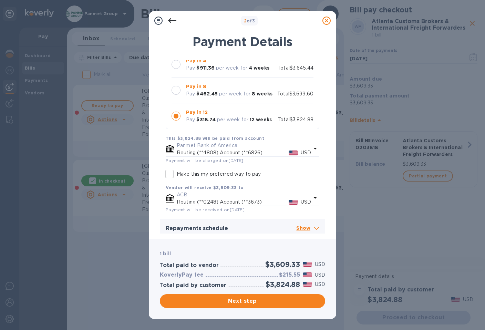
scroll to position [79, 0]
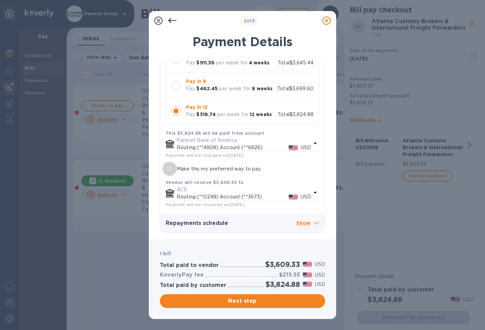
click at [172, 168] on input "Make this my preferred way to pay" at bounding box center [169, 169] width 14 height 14
click at [326, 21] on icon at bounding box center [327, 21] width 8 height 8
checkbox input "true"
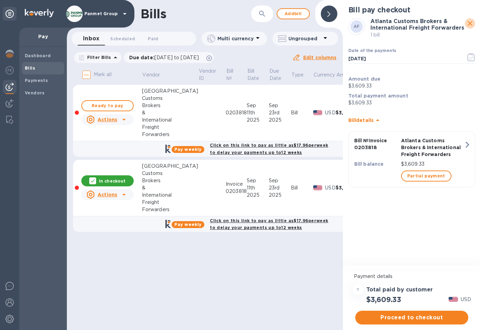
click at [471, 23] on icon "close" at bounding box center [470, 23] width 8 height 8
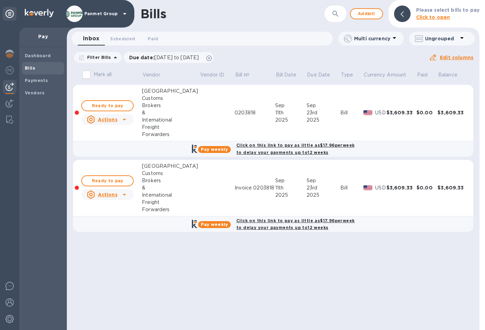
click at [123, 120] on icon at bounding box center [124, 119] width 8 height 8
click at [111, 163] on b "Delete" at bounding box center [109, 164] width 17 height 6
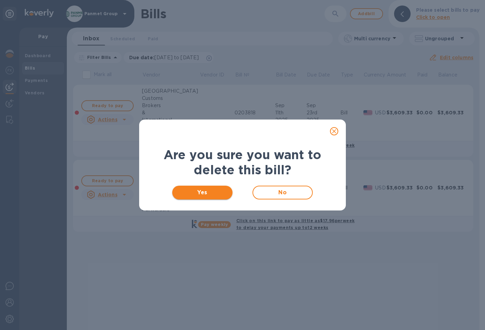
click at [201, 189] on span "Yes" at bounding box center [202, 192] width 49 height 8
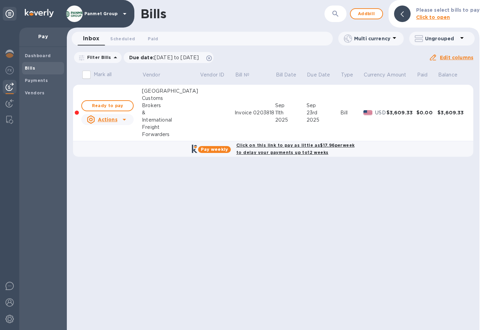
click at [153, 243] on div "Bills ​ Add bill Please select bills to pay Click to open Inbox 0 Scheduled 0 P…" at bounding box center [273, 165] width 413 height 330
click at [123, 121] on icon at bounding box center [124, 119] width 8 height 8
click at [110, 164] on b "Delete" at bounding box center [109, 164] width 17 height 6
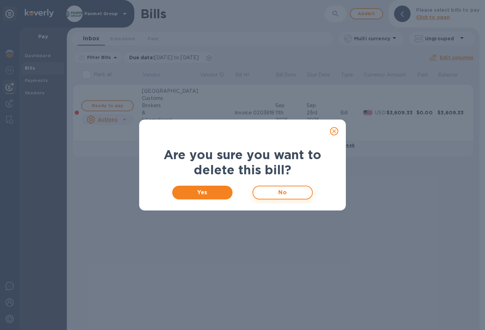
click at [271, 194] on span "No" at bounding box center [283, 192] width 48 height 8
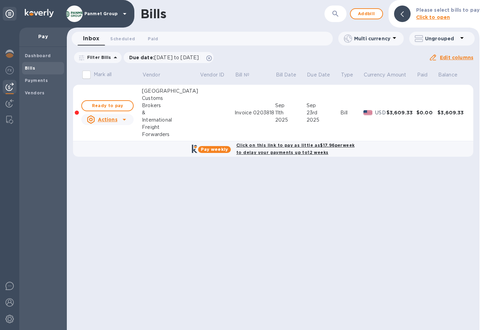
click at [118, 118] on div "Actions" at bounding box center [101, 119] width 33 height 11
click at [113, 165] on b "Delete" at bounding box center [109, 164] width 17 height 6
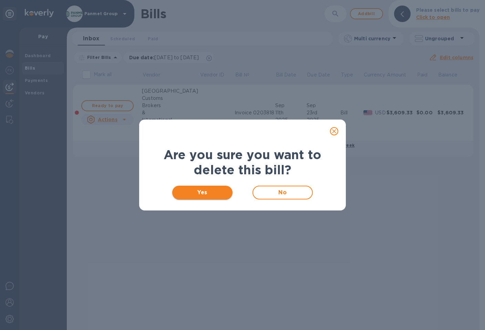
drag, startPoint x: 200, startPoint y: 191, endPoint x: 209, endPoint y: 193, distance: 10.0
click at [200, 191] on span "Yes" at bounding box center [202, 192] width 49 height 8
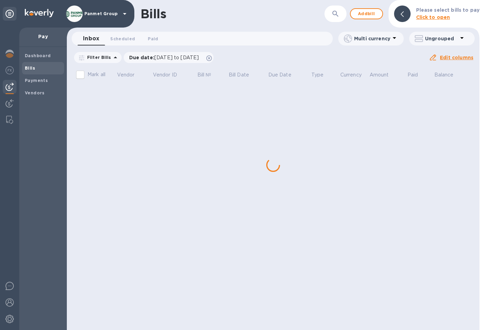
click at [207, 191] on div "Bills ​ Add bill Please select bills to pay Click to open Inbox 0 Scheduled 0 P…" at bounding box center [273, 165] width 413 height 330
